Goal: Task Accomplishment & Management: Complete application form

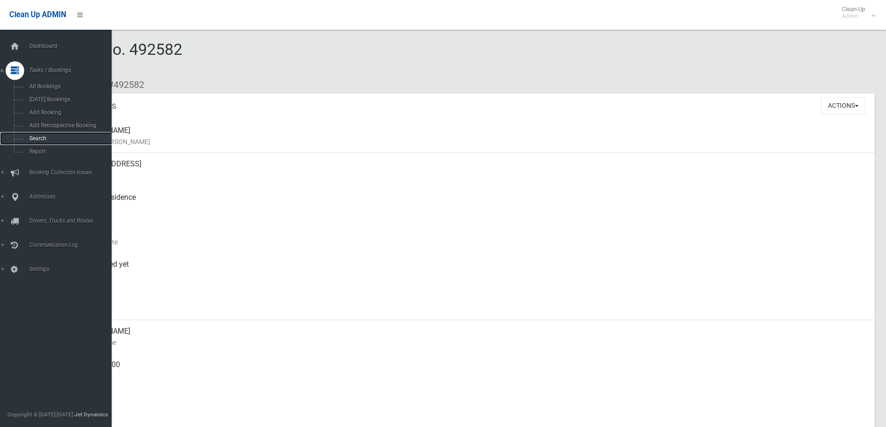
click at [26, 136] on span "Search" at bounding box center [68, 138] width 84 height 7
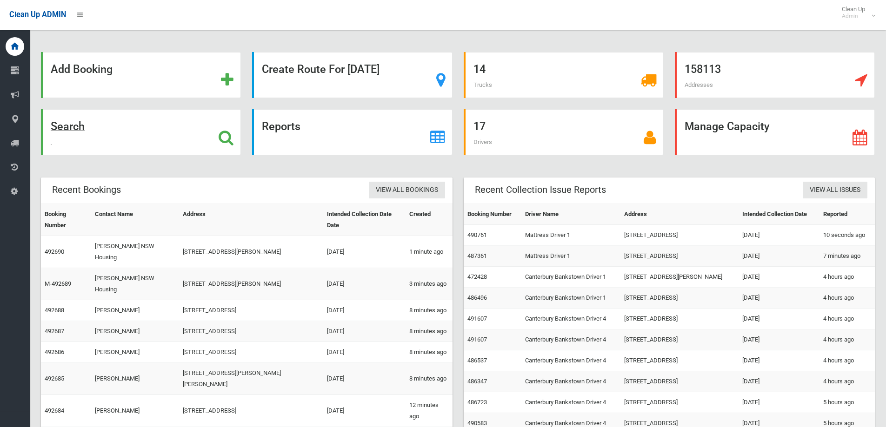
click at [139, 137] on div "Search" at bounding box center [141, 132] width 200 height 46
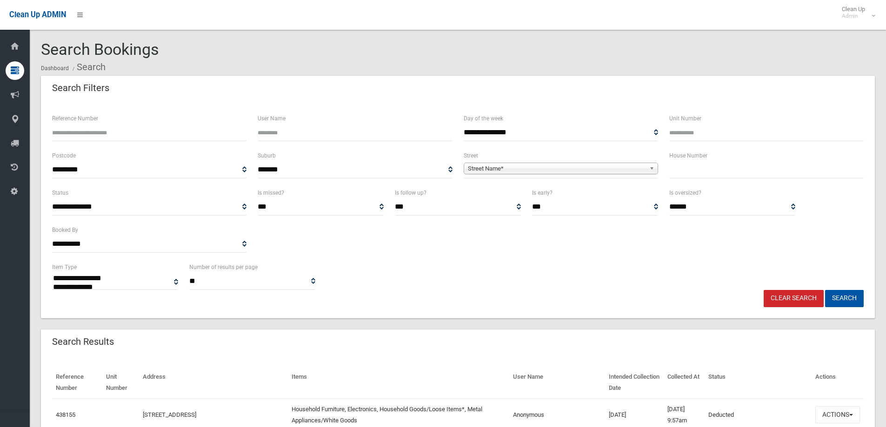
select select
type input "**"
click at [475, 168] on span "Street Name*" at bounding box center [557, 168] width 178 height 11
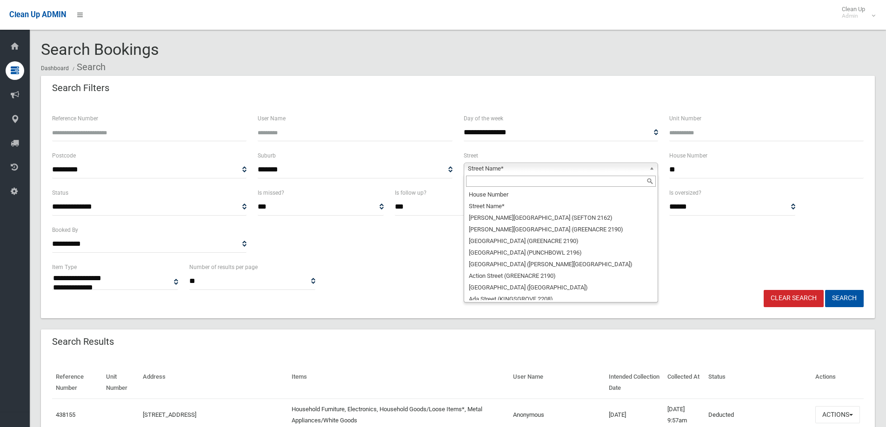
click at [479, 184] on input "text" at bounding box center [561, 181] width 190 height 11
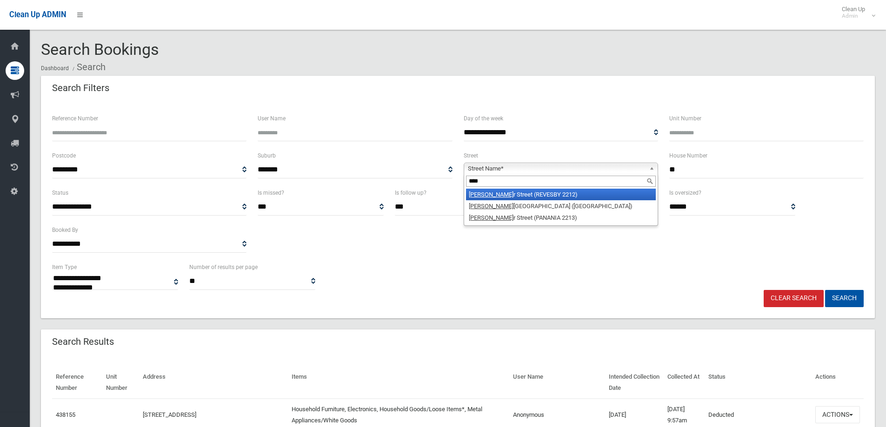
type input "*****"
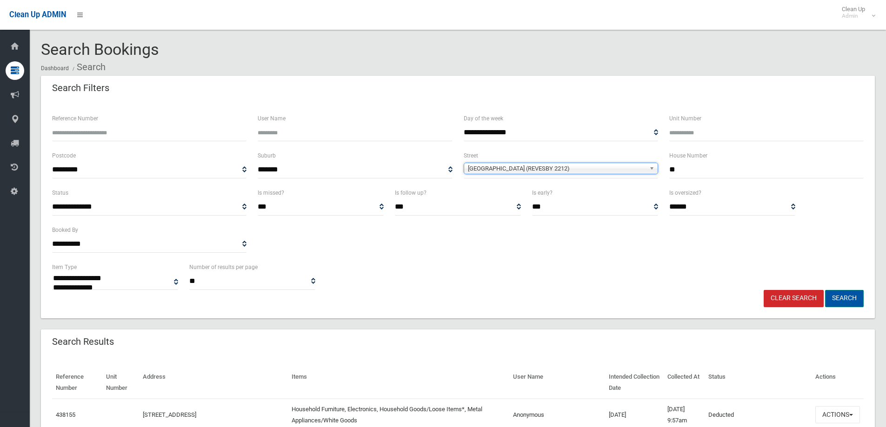
click at [847, 304] on button "Search" at bounding box center [844, 298] width 39 height 17
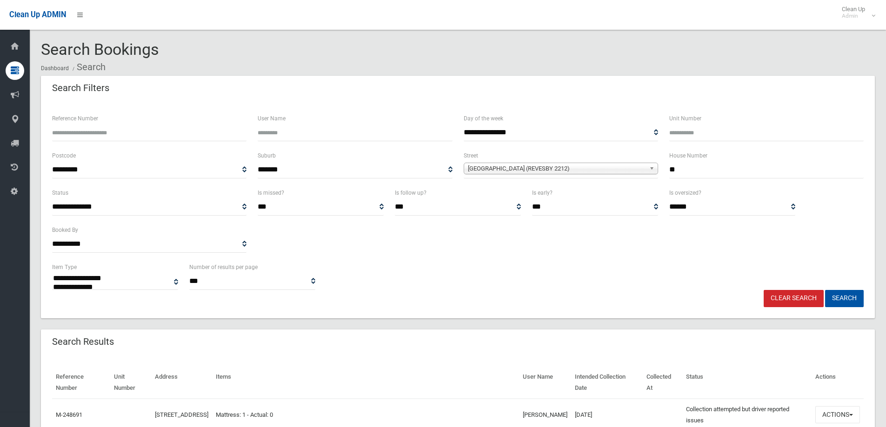
select select
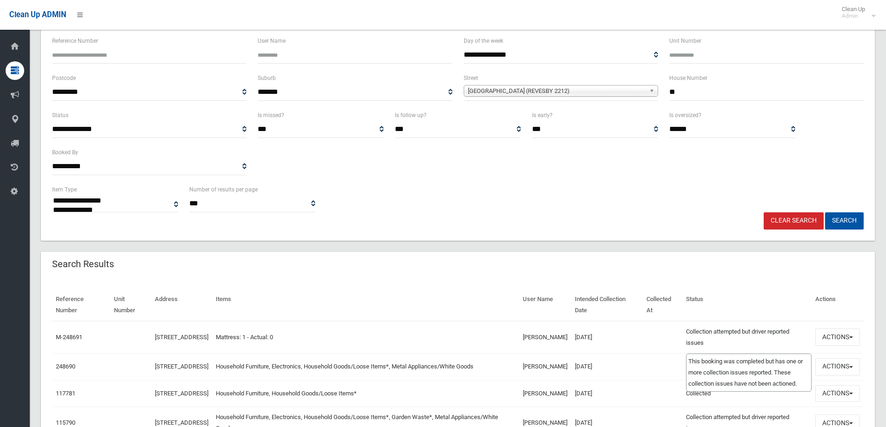
scroll to position [93, 0]
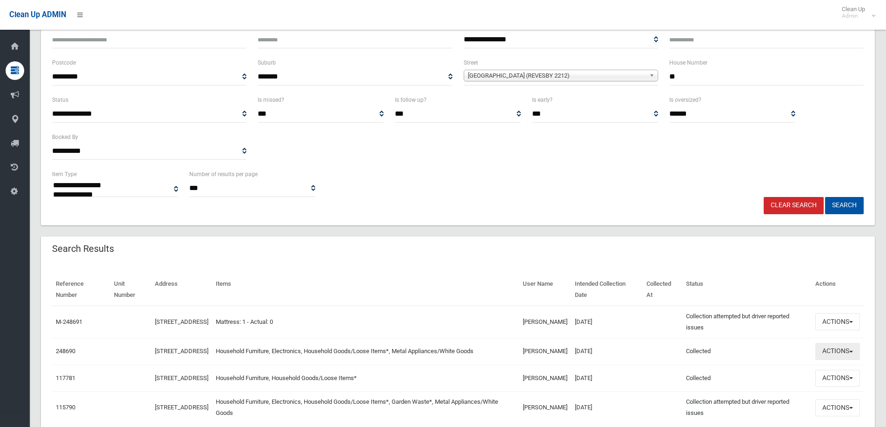
click at [847, 352] on button "Actions" at bounding box center [837, 351] width 45 height 17
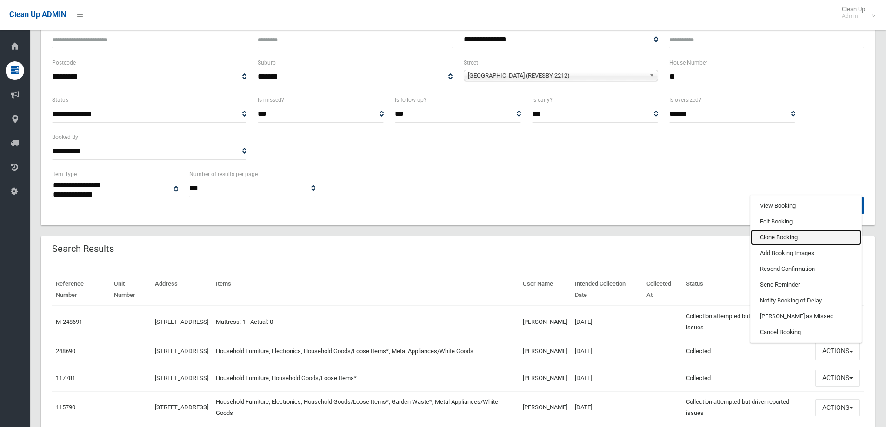
click at [762, 242] on link "Clone Booking" at bounding box center [805, 238] width 111 height 16
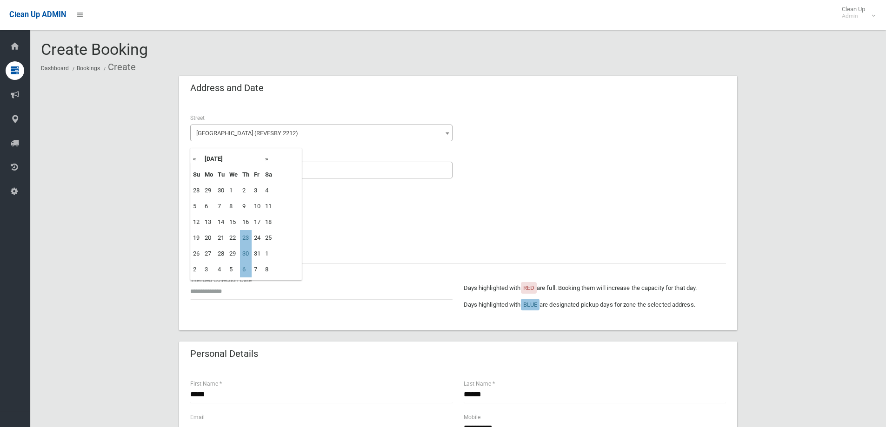
click at [212, 285] on input "text" at bounding box center [321, 291] width 262 height 17
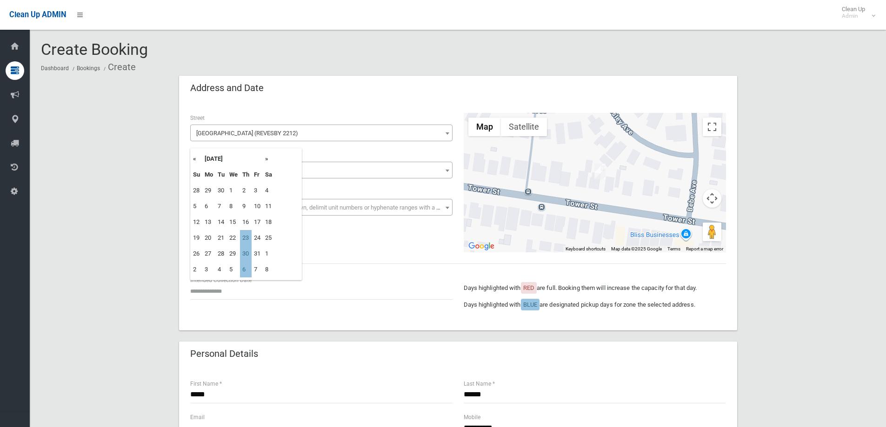
click at [218, 294] on input "text" at bounding box center [321, 291] width 262 height 17
click at [245, 239] on td "23" at bounding box center [246, 238] width 12 height 16
click at [251, 291] on input "**********" at bounding box center [321, 291] width 262 height 17
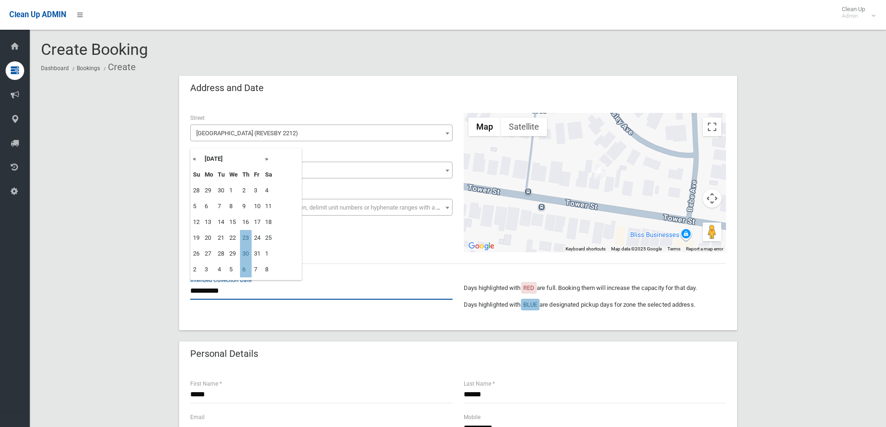
drag, startPoint x: 315, startPoint y: 291, endPoint x: 300, endPoint y: 277, distance: 21.4
click at [315, 291] on input "**********" at bounding box center [321, 291] width 262 height 17
click at [269, 162] on th "»" at bounding box center [269, 159] width 12 height 16
click at [269, 161] on th "»" at bounding box center [269, 159] width 12 height 16
click at [248, 222] on td "18" at bounding box center [246, 222] width 12 height 16
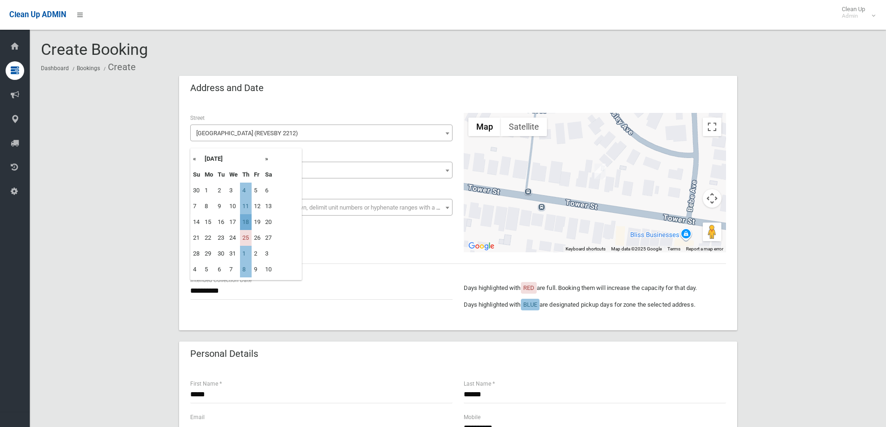
type input "**********"
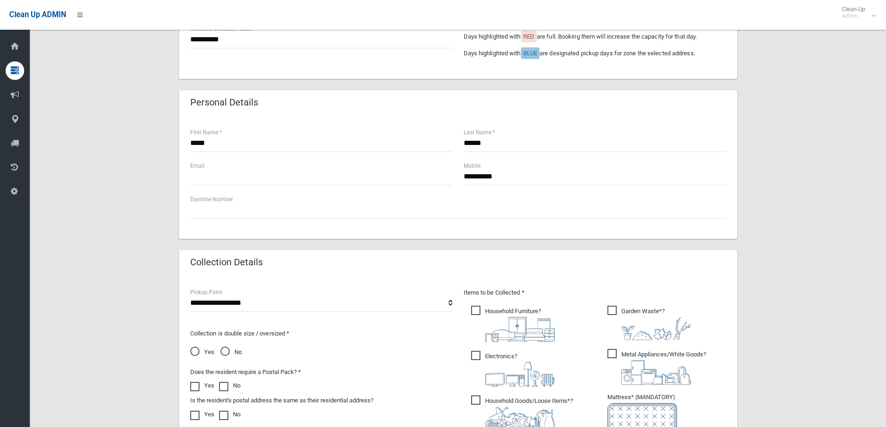
scroll to position [279, 0]
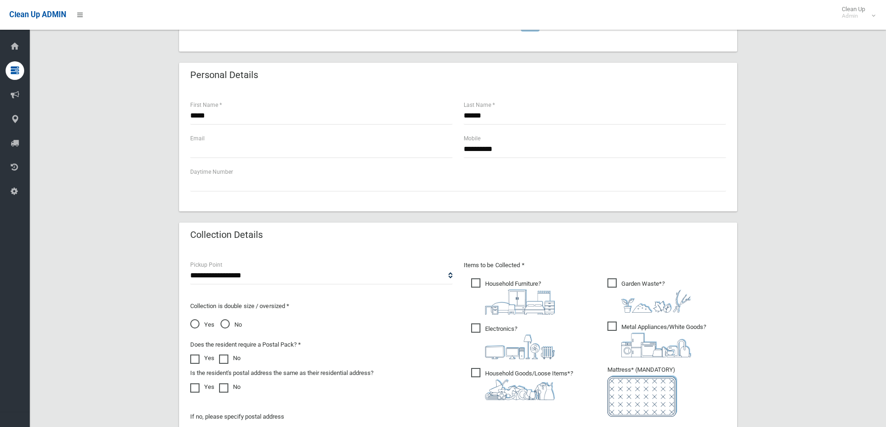
click at [228, 323] on span "No" at bounding box center [230, 324] width 21 height 11
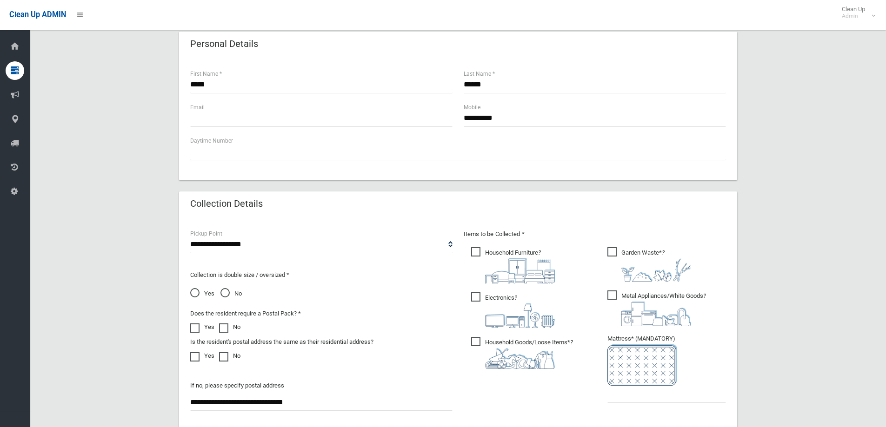
scroll to position [325, 0]
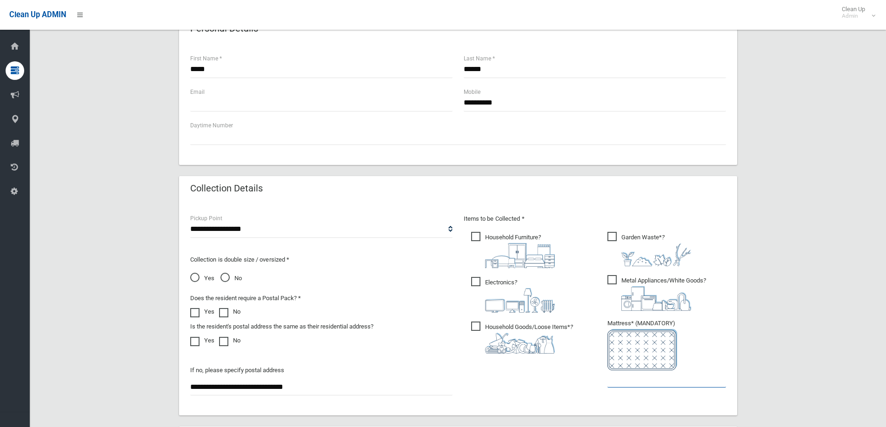
click at [623, 377] on input "text" at bounding box center [666, 379] width 119 height 17
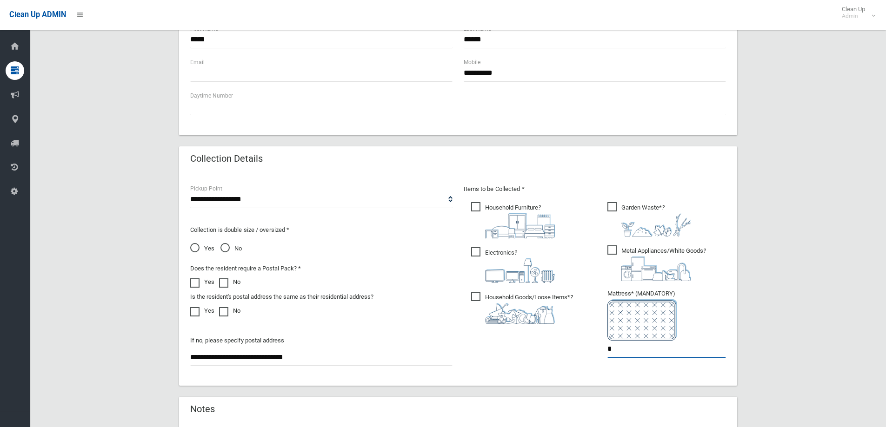
scroll to position [493, 0]
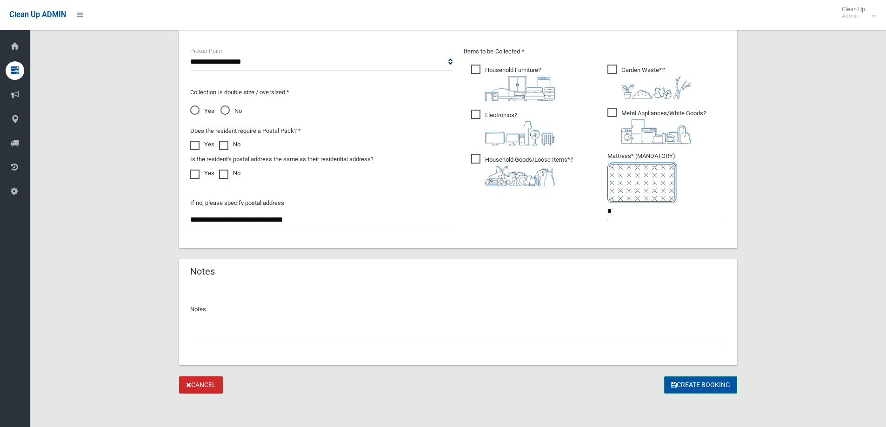
type input "*"
drag, startPoint x: 716, startPoint y: 390, endPoint x: 489, endPoint y: 314, distance: 239.9
click at [691, 386] on button "Create Booking" at bounding box center [700, 385] width 73 height 17
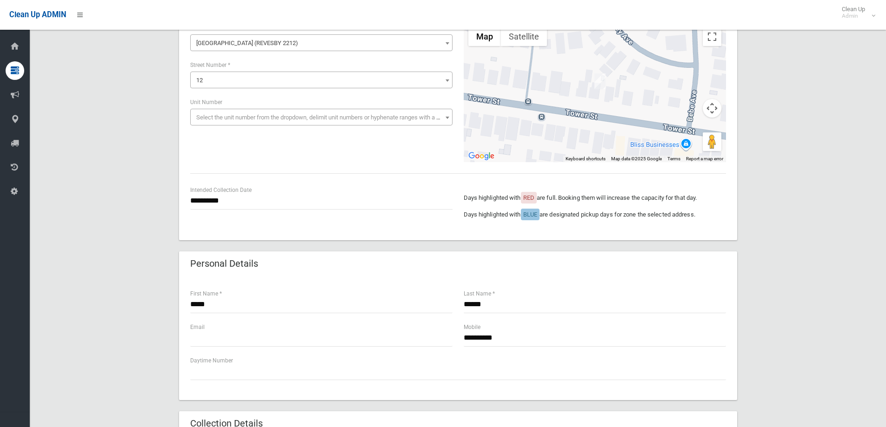
scroll to position [74, 0]
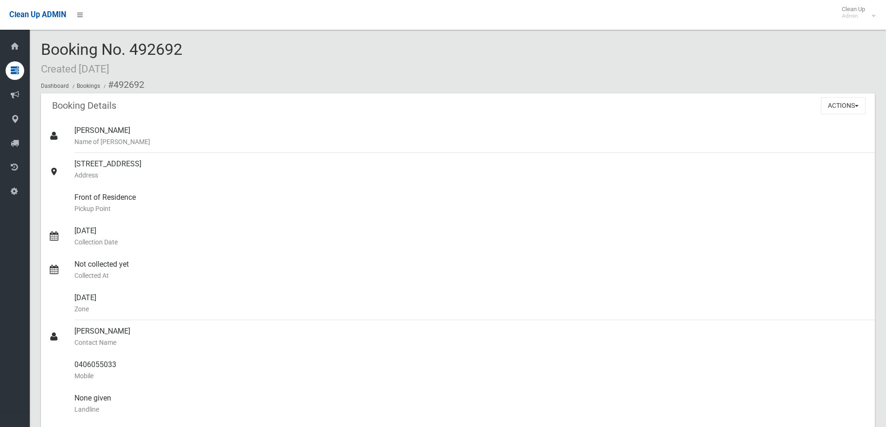
click at [274, 84] on ol "Dashboard Bookings #492692" at bounding box center [458, 84] width 834 height 17
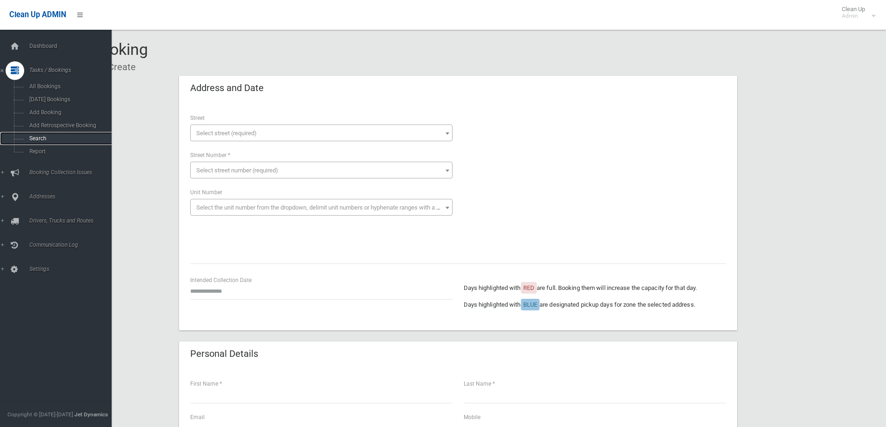
click at [42, 139] on span "Search" at bounding box center [68, 138] width 84 height 7
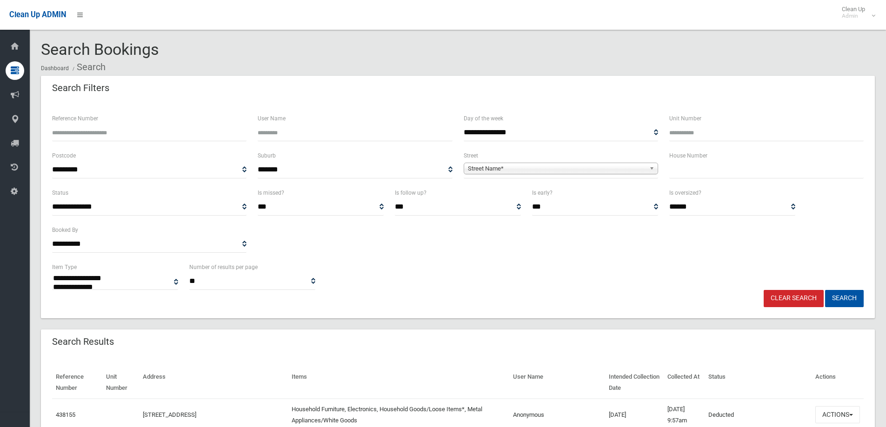
select select
click at [717, 167] on input "text" at bounding box center [766, 169] width 194 height 17
click at [680, 175] on input "text" at bounding box center [766, 169] width 194 height 17
type input "*"
type input "*****"
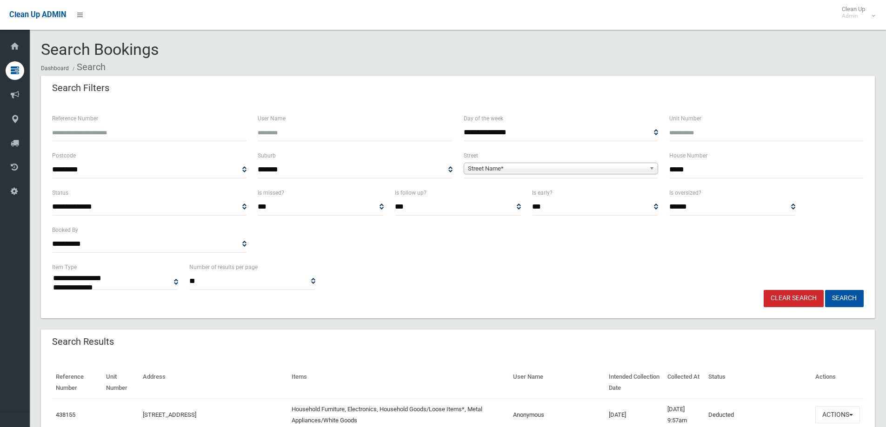
click at [532, 173] on span "Street Name*" at bounding box center [557, 168] width 178 height 11
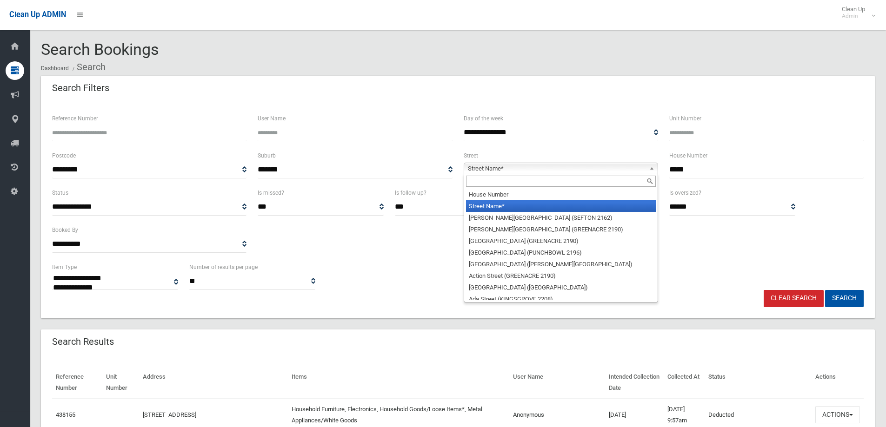
click at [499, 187] on input "text" at bounding box center [561, 181] width 190 height 11
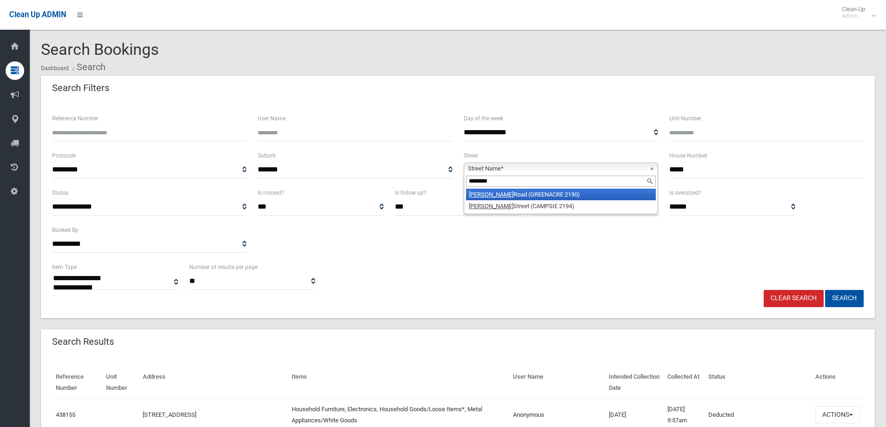
type input "********"
click at [492, 195] on em "Tennyson" at bounding box center [491, 194] width 45 height 7
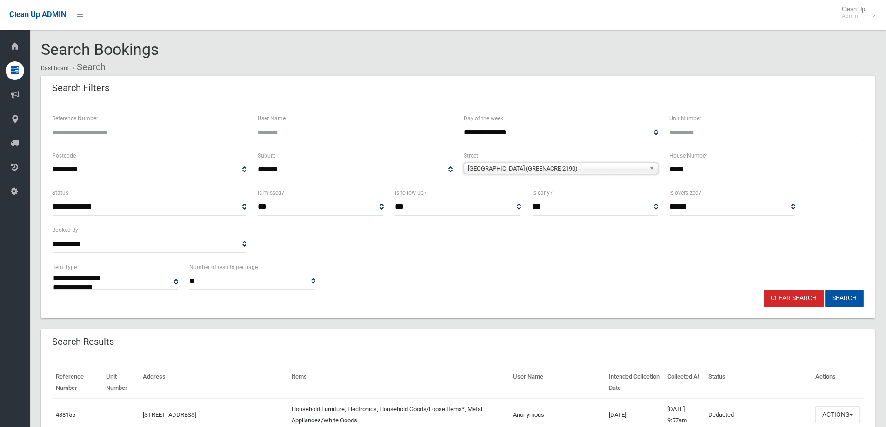
click at [844, 298] on button "Search" at bounding box center [844, 298] width 39 height 17
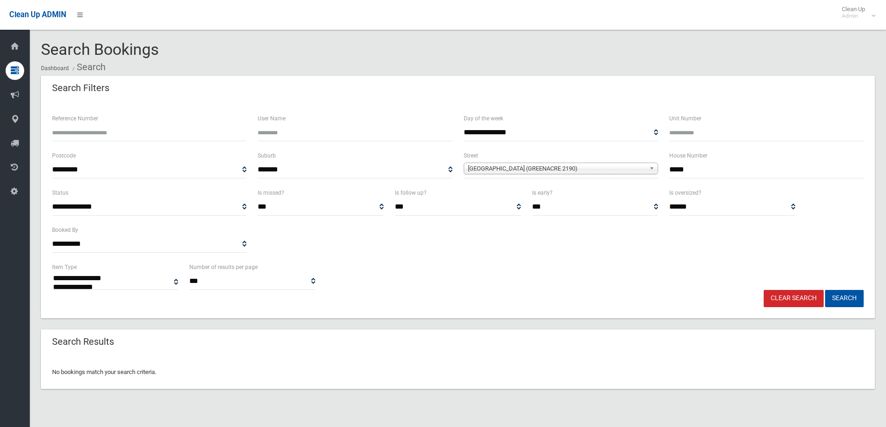
select select
drag, startPoint x: 703, startPoint y: 170, endPoint x: 603, endPoint y: 167, distance: 99.5
click at [603, 167] on div "**********" at bounding box center [457, 168] width 822 height 37
type input "**"
click at [825, 290] on button "Search" at bounding box center [844, 298] width 39 height 17
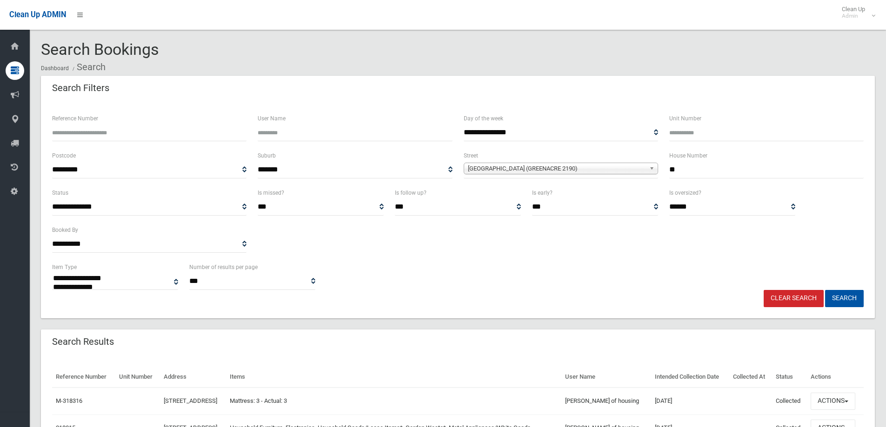
select select
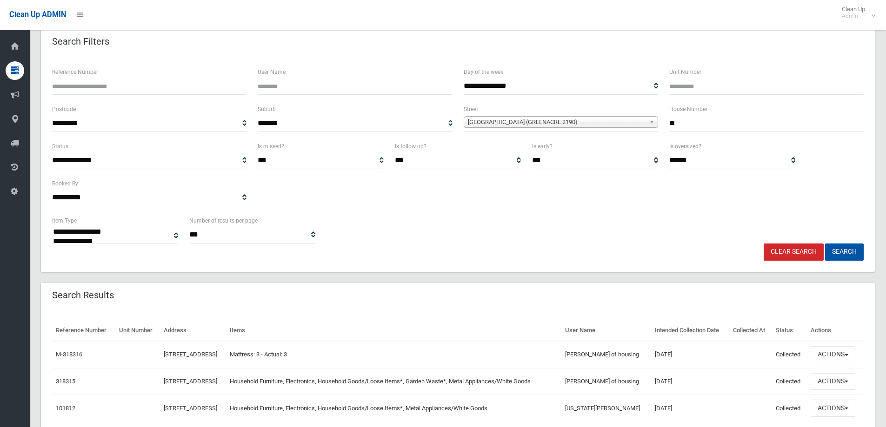
scroll to position [86, 0]
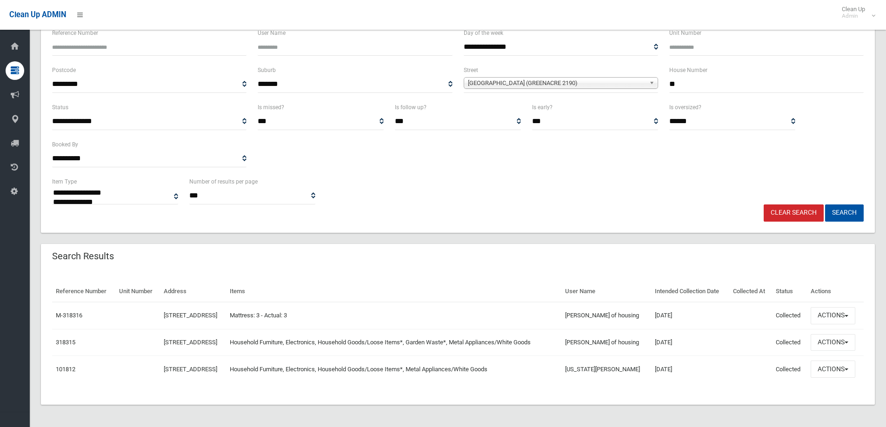
drag, startPoint x: 715, startPoint y: 84, endPoint x: 623, endPoint y: 75, distance: 93.0
click at [623, 75] on div "**********" at bounding box center [457, 83] width 822 height 37
type input "*"
click at [595, 83] on span "Tennyson Road (GREENACRE 2190)" at bounding box center [557, 83] width 178 height 11
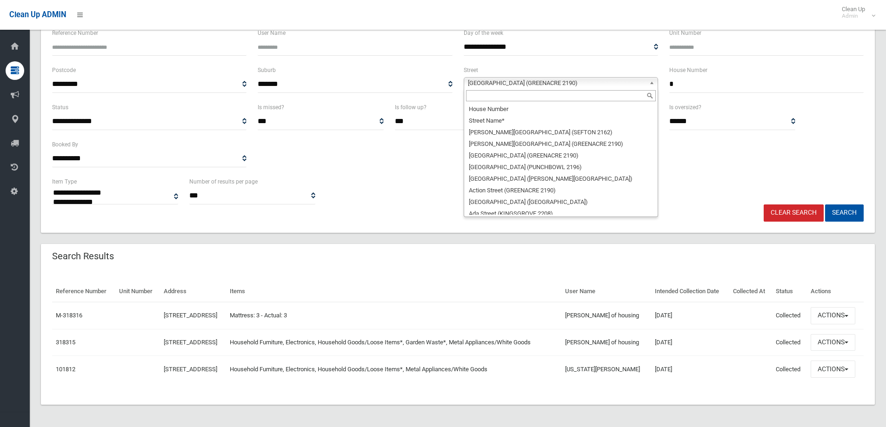
scroll to position [23481, 0]
click at [510, 97] on input "text" at bounding box center [561, 95] width 190 height 11
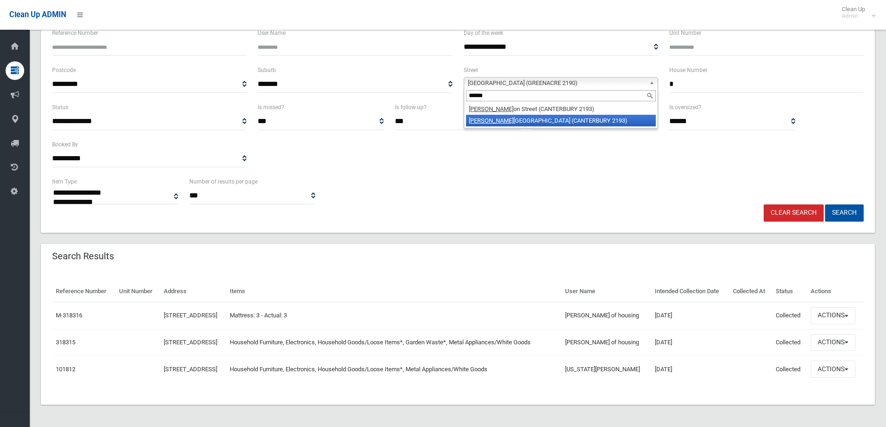
type input "******"
click at [515, 121] on li "Brough ton Street (CANTERBURY 2193)" at bounding box center [561, 121] width 190 height 12
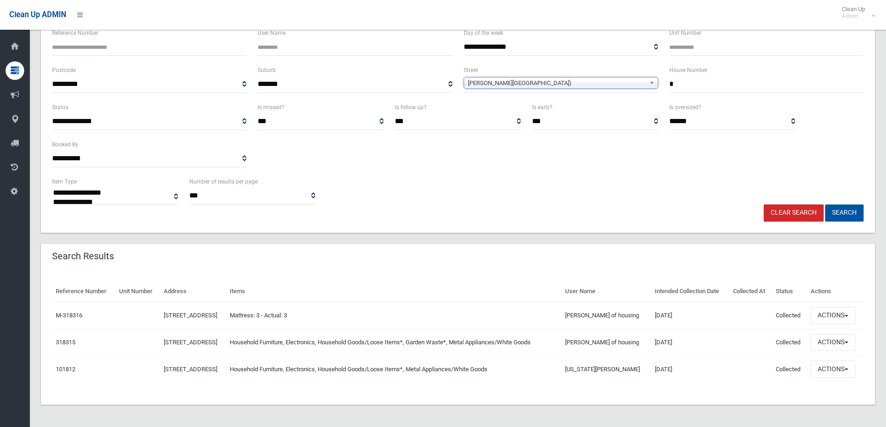
click at [842, 219] on button "Search" at bounding box center [844, 213] width 39 height 17
click at [842, 216] on button "Search" at bounding box center [844, 213] width 39 height 17
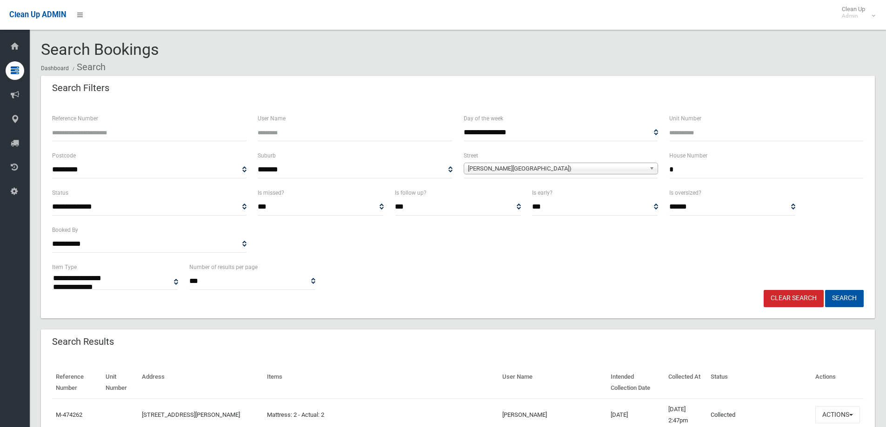
select select
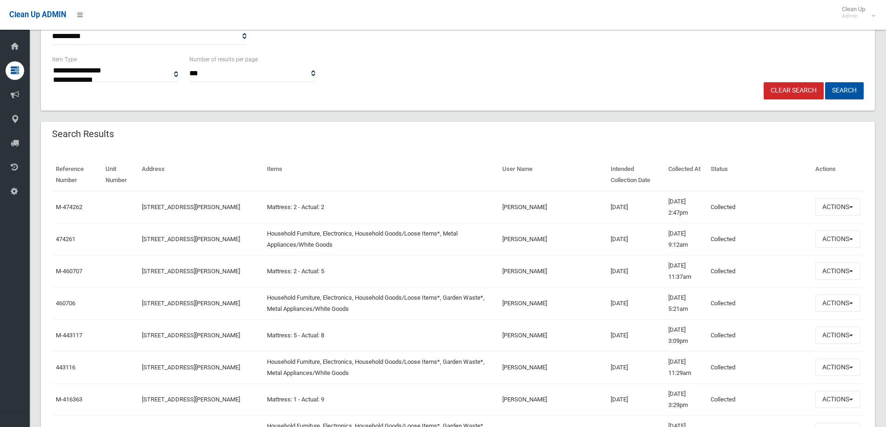
scroll to position [232, 0]
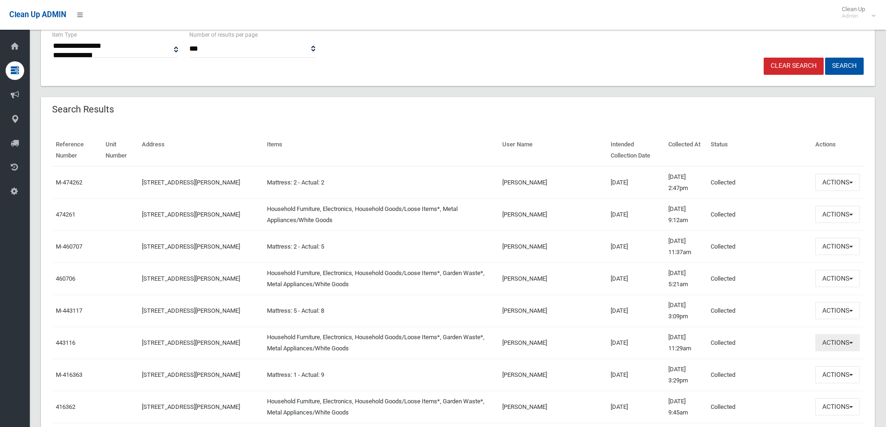
click at [833, 347] on button "Actions" at bounding box center [837, 342] width 45 height 17
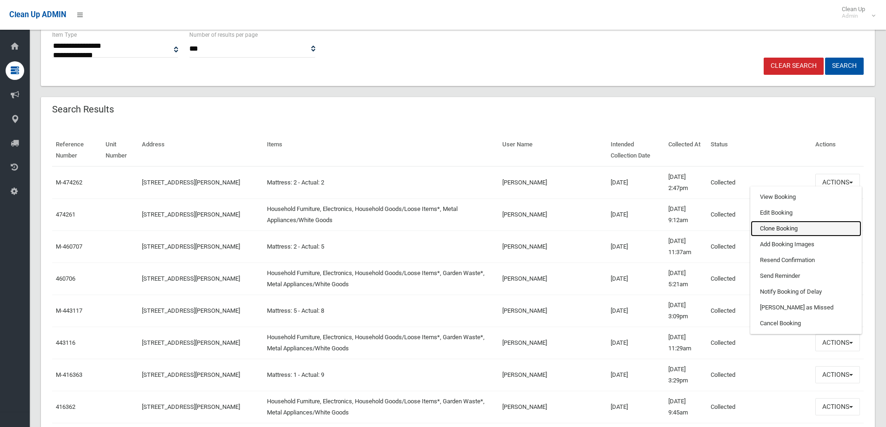
click at [784, 226] on link "Clone Booking" at bounding box center [805, 229] width 111 height 16
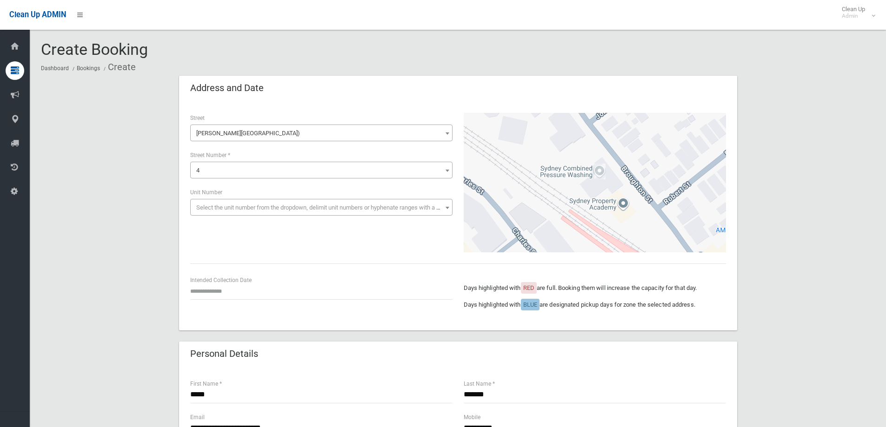
click at [238, 303] on div "Intended Collection Date" at bounding box center [321, 291] width 273 height 33
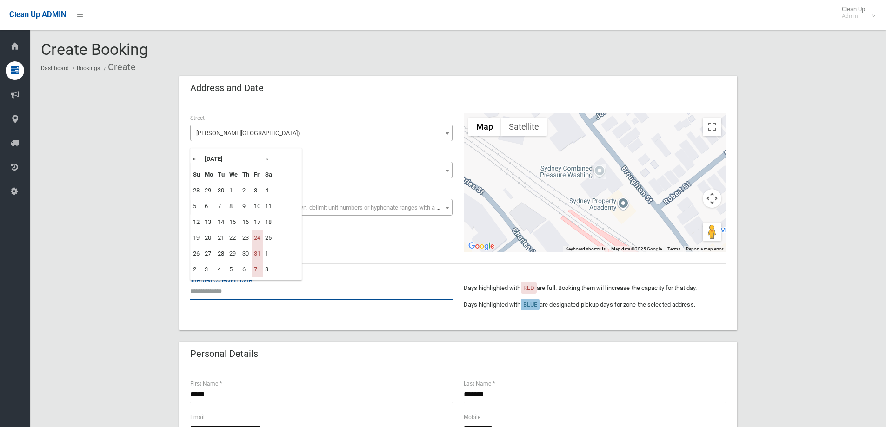
click at [231, 293] on input "text" at bounding box center [321, 291] width 262 height 17
click at [268, 163] on th "»" at bounding box center [269, 159] width 12 height 16
click at [258, 259] on td "28" at bounding box center [256, 254] width 11 height 16
type input "**********"
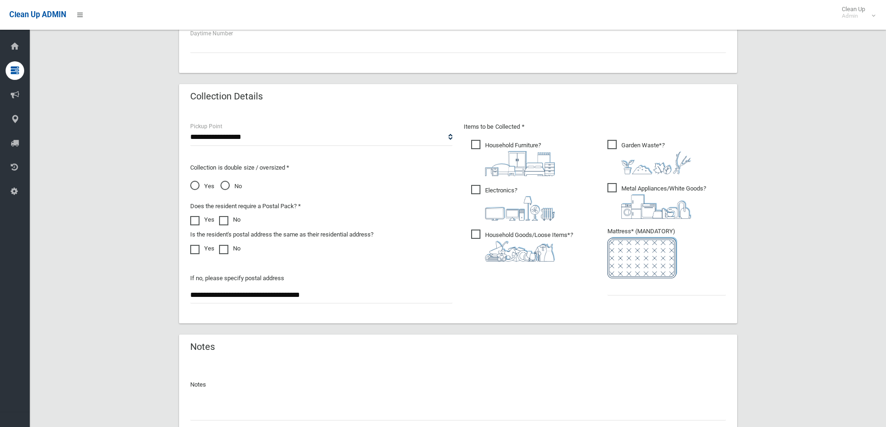
scroll to position [418, 0]
click at [651, 285] on input "text" at bounding box center [666, 286] width 119 height 17
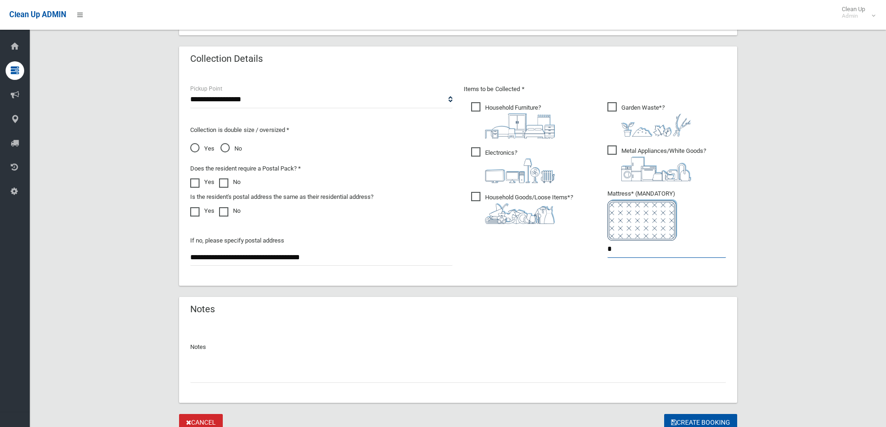
scroll to position [493, 0]
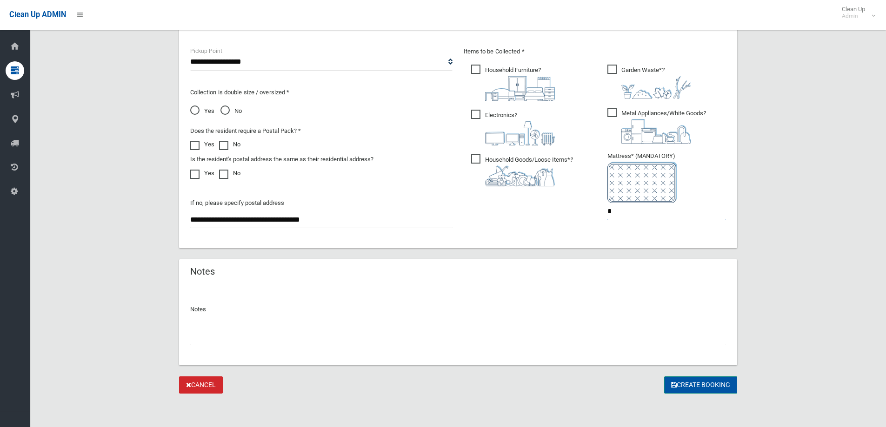
type input "*"
click at [711, 388] on button "Create Booking" at bounding box center [700, 385] width 73 height 17
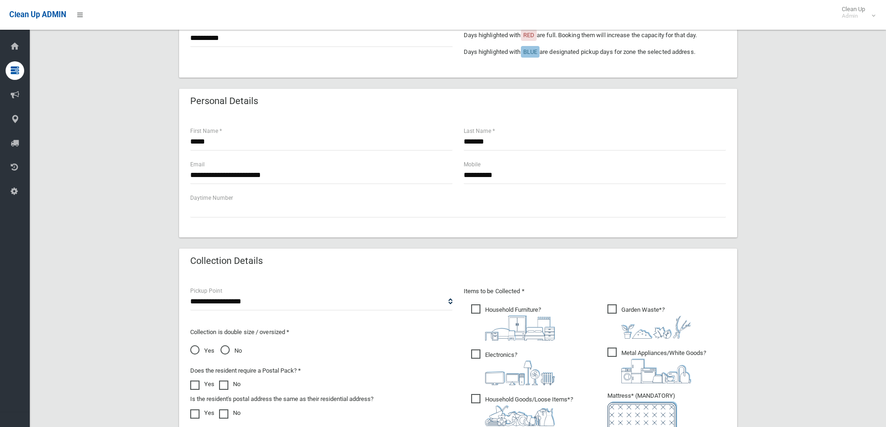
scroll to position [214, 0]
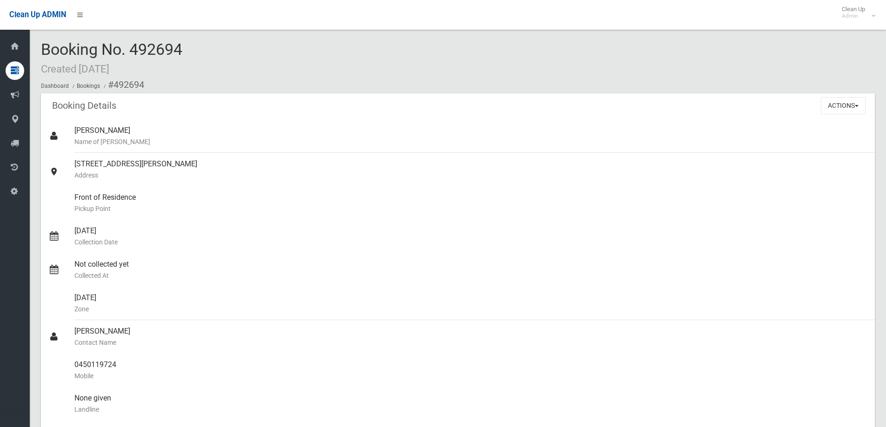
drag, startPoint x: 191, startPoint y: 46, endPoint x: 135, endPoint y: 52, distance: 56.0
click at [135, 52] on div "Booking No. 492694 Created [DATE] Dashboard Bookings #492694" at bounding box center [458, 67] width 834 height 53
